Goal: Transaction & Acquisition: Book appointment/travel/reservation

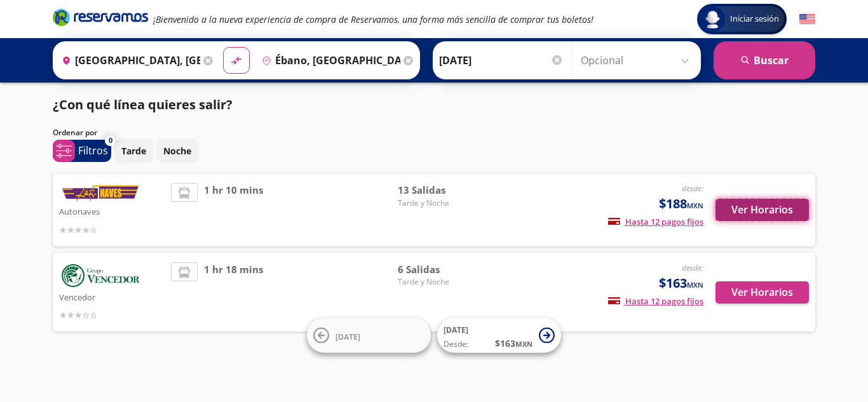
click at [753, 207] on button "Ver Horarios" at bounding box center [762, 210] width 93 height 22
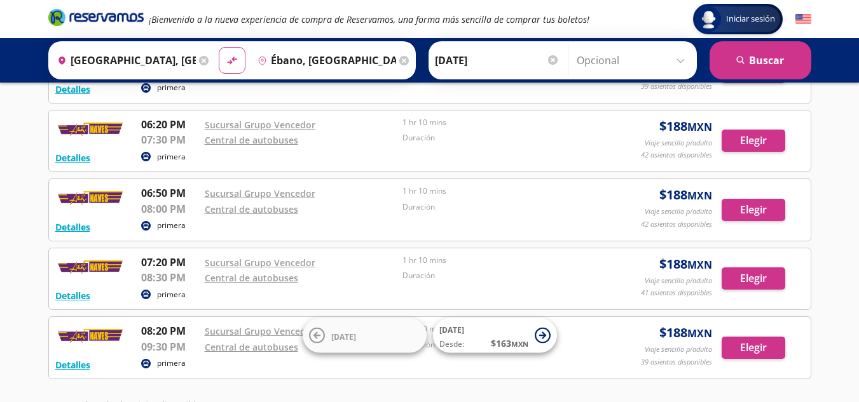
scroll to position [505, 0]
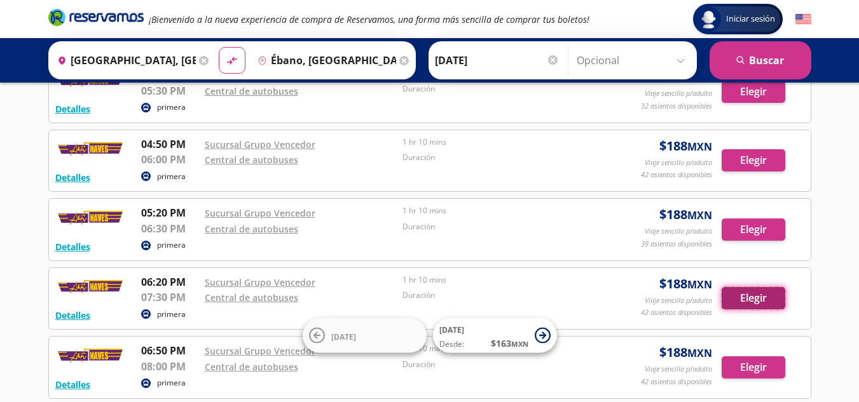
click at [782, 300] on button "Elegir" at bounding box center [753, 298] width 64 height 22
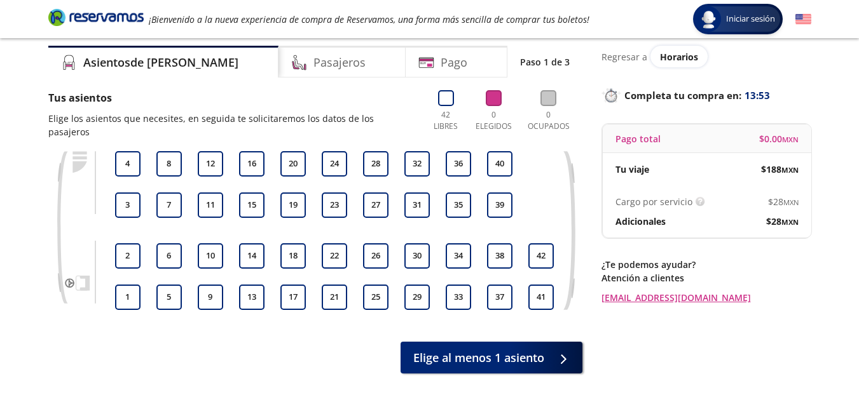
scroll to position [64, 0]
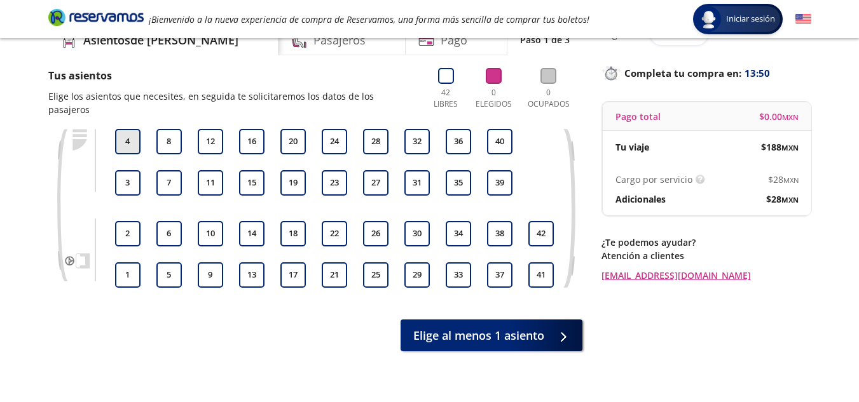
click at [131, 133] on button "4" at bounding box center [127, 141] width 25 height 25
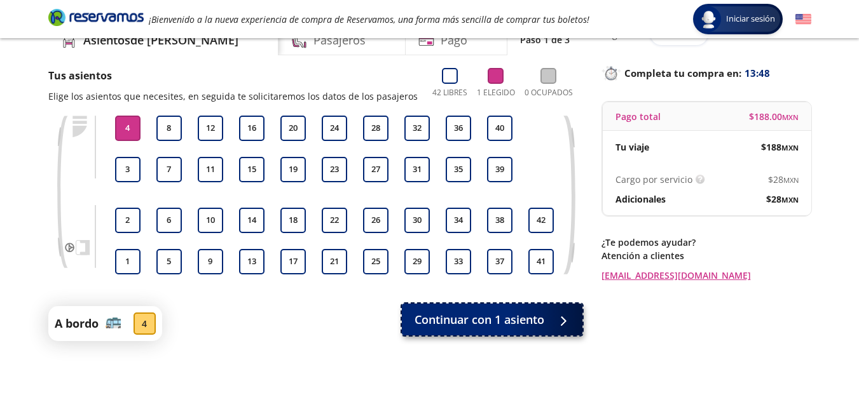
click at [491, 320] on span "Continuar con 1 asiento" at bounding box center [479, 319] width 130 height 17
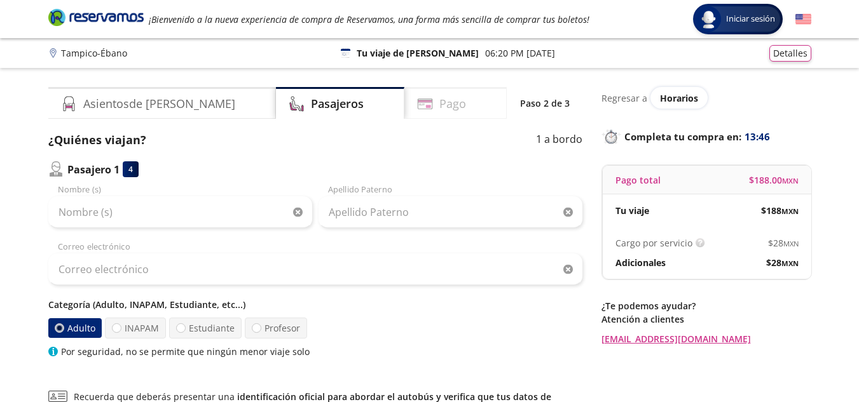
click at [441, 91] on div "Pago" at bounding box center [455, 103] width 102 height 32
